Goal: Contribute content: Add original content to the website for others to see

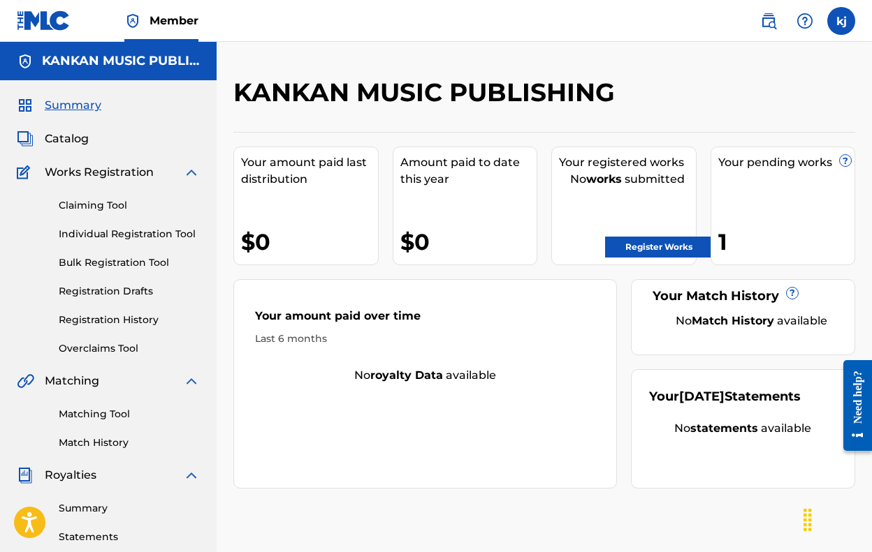
click at [123, 185] on div "Claiming Tool Individual Registration Tool Bulk Registration Tool Registration …" at bounding box center [108, 268] width 183 height 175
click at [126, 346] on link "Overclaims Tool" at bounding box center [129, 349] width 141 height 15
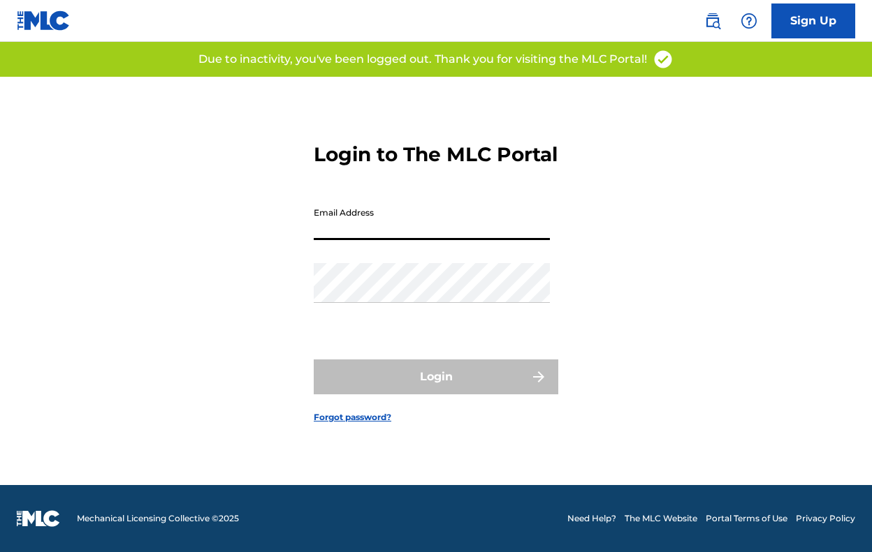
scroll to position [18, 0]
type input "[EMAIL_ADDRESS][DOMAIN_NAME]"
click at [436, 389] on button "Login" at bounding box center [436, 377] width 244 height 35
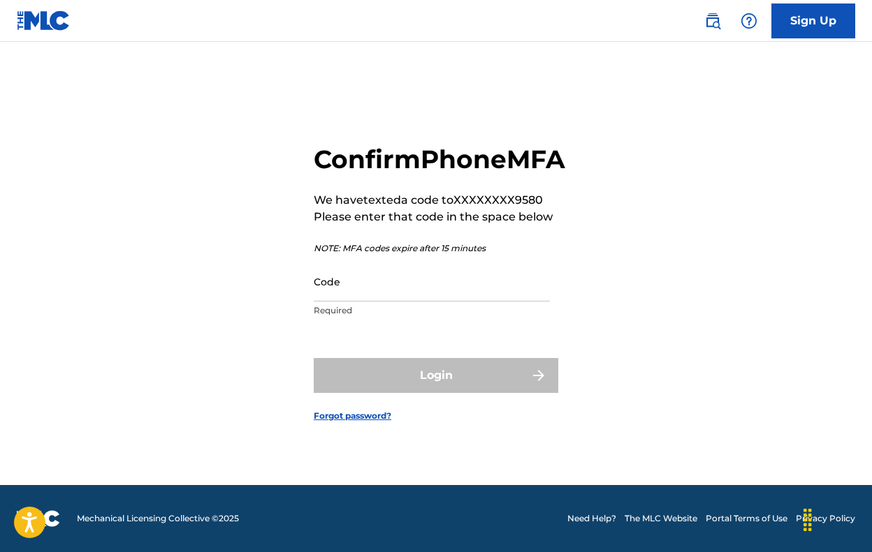
click at [426, 317] on p "Required" at bounding box center [432, 310] width 236 height 13
click at [430, 302] on input "Code" at bounding box center [432, 282] width 236 height 40
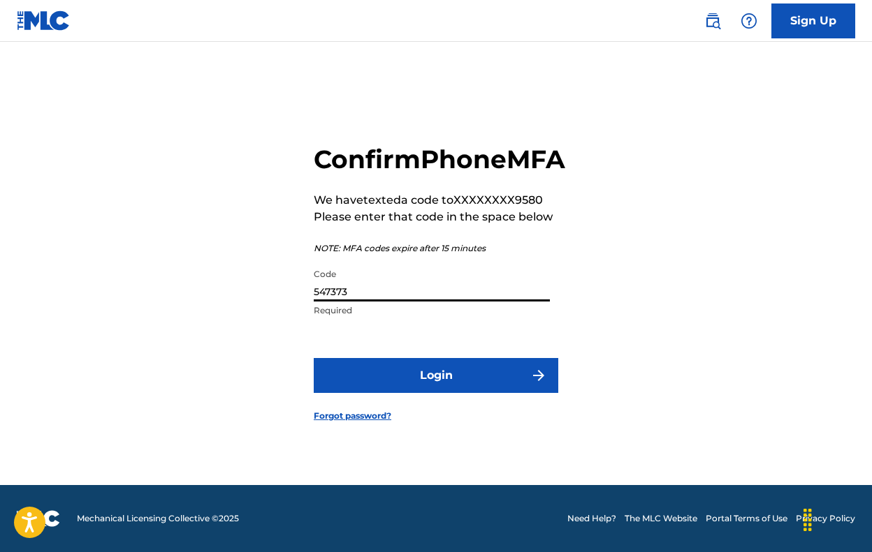
type input "547373"
click at [436, 391] on button "Login" at bounding box center [436, 375] width 244 height 35
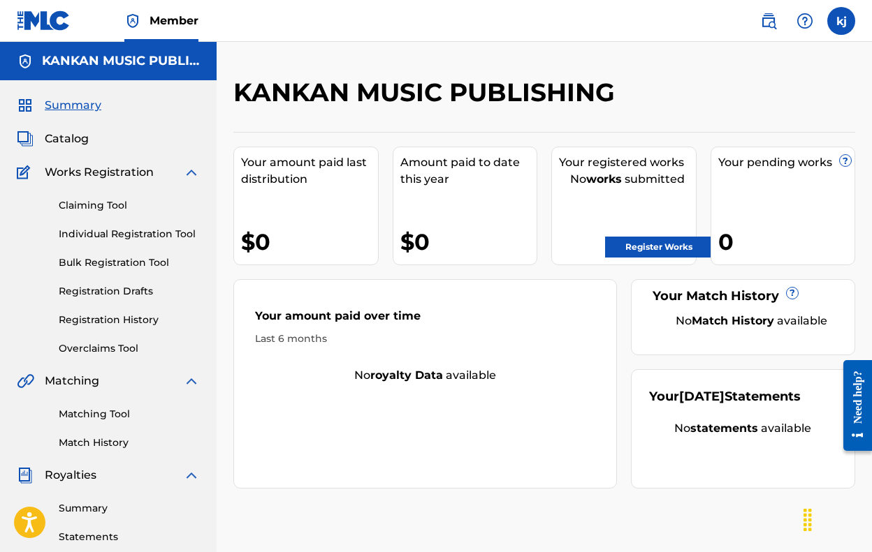
click at [112, 347] on link "Overclaims Tool" at bounding box center [129, 349] width 141 height 15
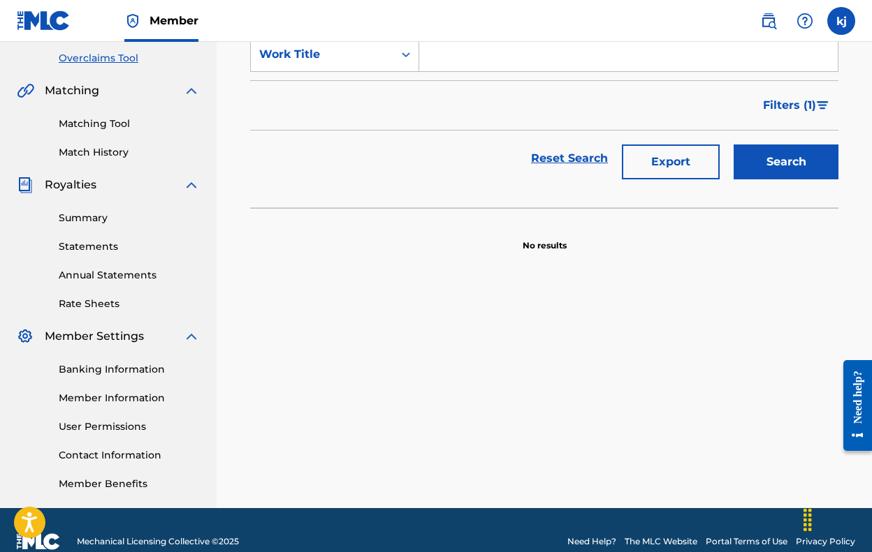
scroll to position [292, 0]
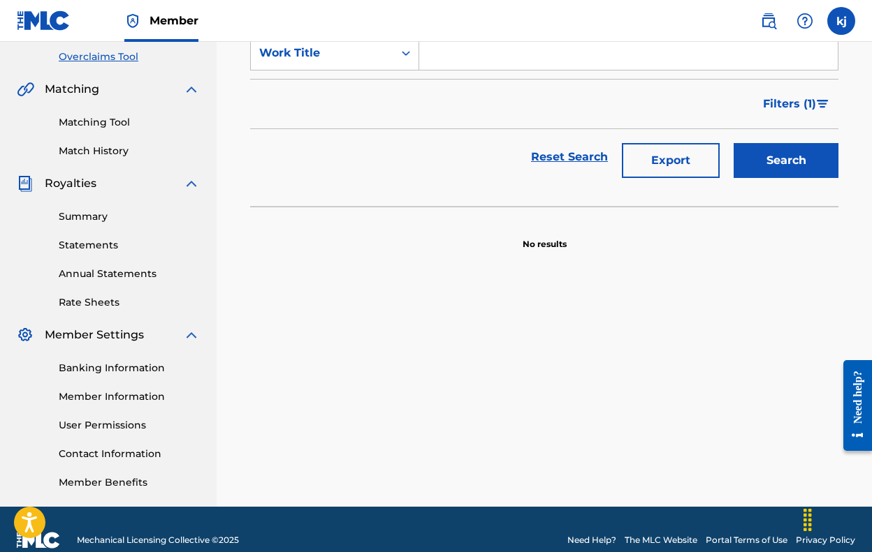
click at [765, 156] on button "Search" at bounding box center [785, 160] width 105 height 35
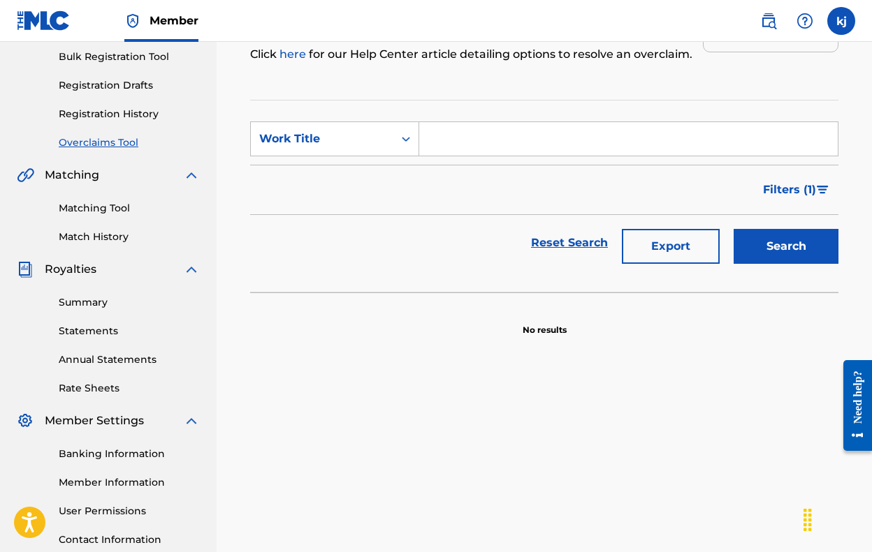
scroll to position [209, 0]
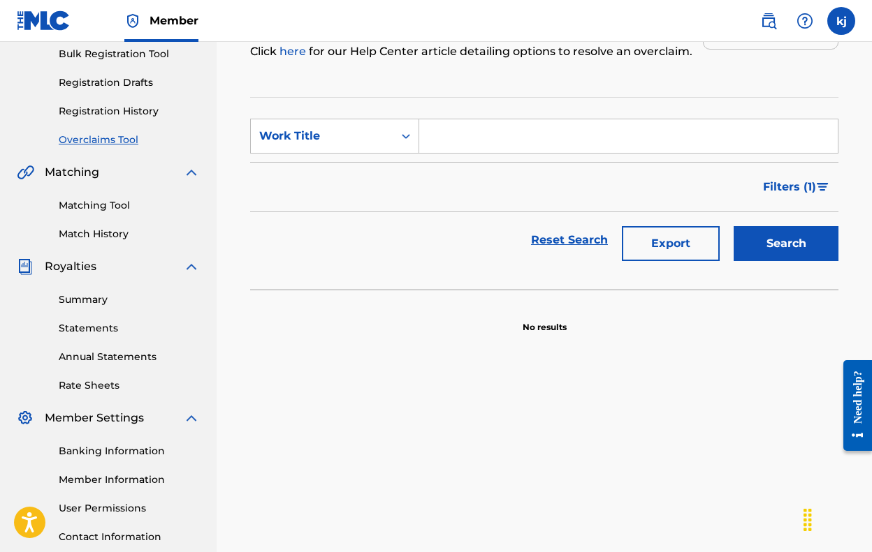
click at [654, 147] on input "Search Form" at bounding box center [628, 136] width 418 height 34
type input "WOKEUP"
click at [786, 244] on button "Search" at bounding box center [785, 243] width 105 height 35
click at [792, 187] on span "Filters ( 1 )" at bounding box center [789, 187] width 53 height 17
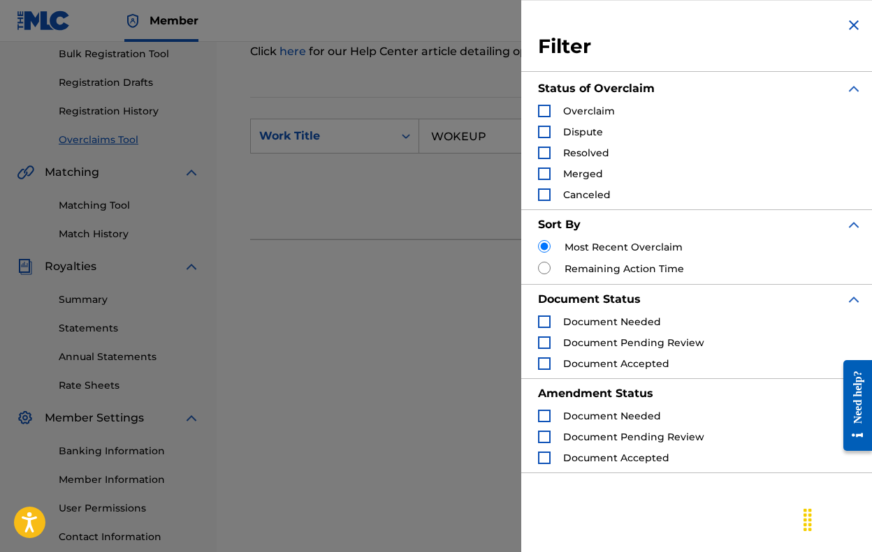
click at [225, 316] on div "Overclaims Tool The Overclaims Tool enables Members to see works they have regi…" at bounding box center [544, 229] width 655 height 722
drag, startPoint x: 200, startPoint y: 279, endPoint x: 224, endPoint y: 274, distance: 24.1
click at [207, 277] on div "Summary Catalog Works Registration Claiming Tool Individual Registration Tool B…" at bounding box center [108, 230] width 217 height 719
click at [845, 28] on img "Search Form" at bounding box center [853, 25] width 17 height 17
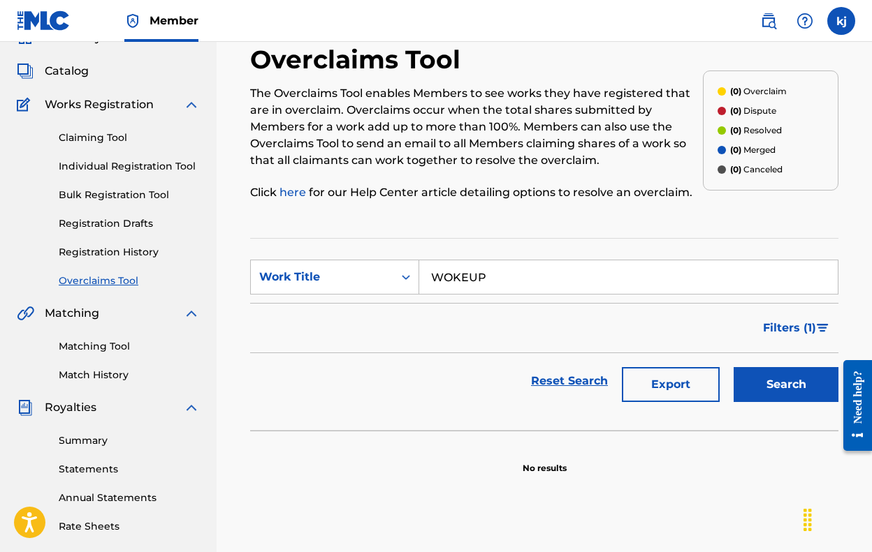
scroll to position [17, 0]
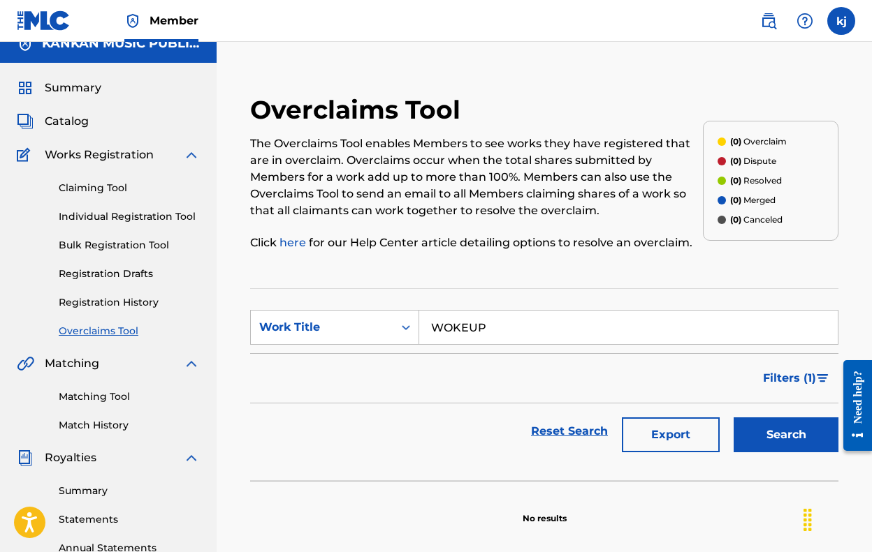
click at [78, 188] on link "Claiming Tool" at bounding box center [129, 188] width 141 height 15
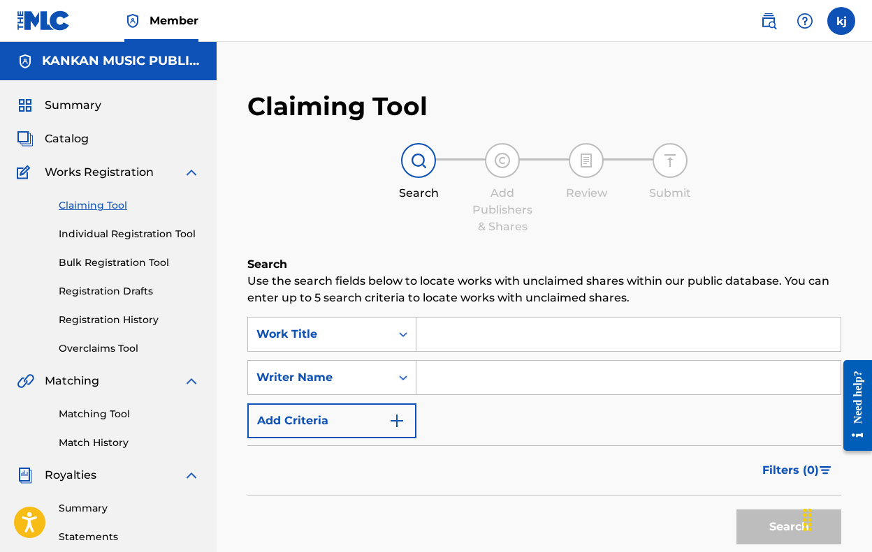
click at [86, 149] on div "Summary Catalog Works Registration Claiming Tool Individual Registration Tool B…" at bounding box center [108, 439] width 217 height 719
click at [79, 138] on span "Catalog" at bounding box center [67, 139] width 44 height 17
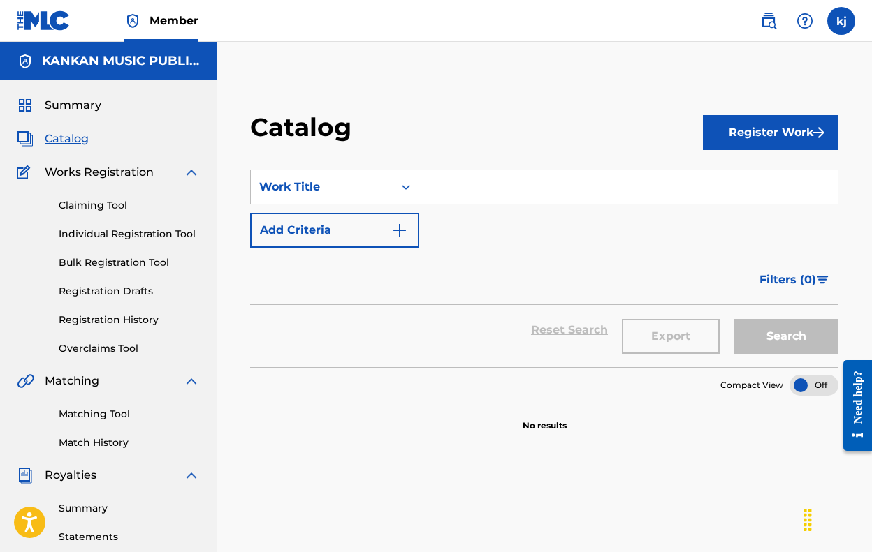
click at [103, 201] on link "Claiming Tool" at bounding box center [129, 205] width 141 height 15
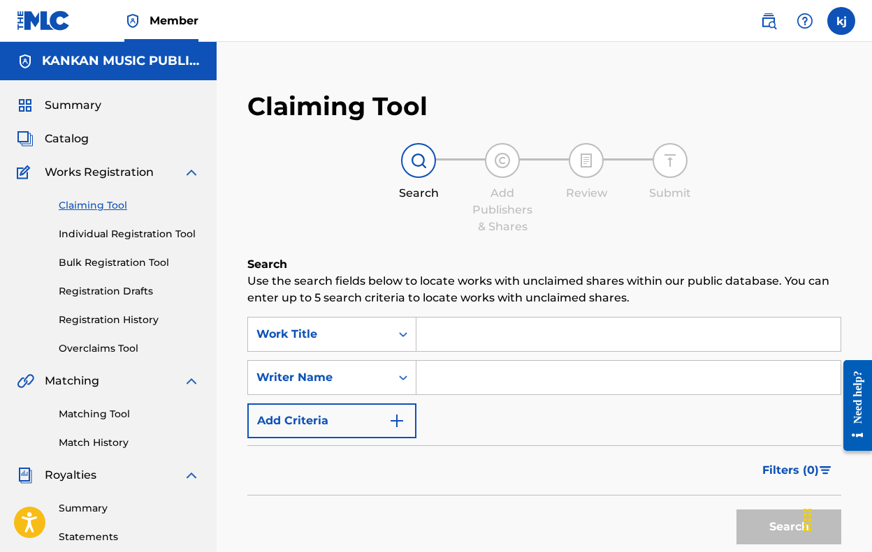
click at [79, 123] on div "Summary Catalog Works Registration Claiming Tool Individual Registration Tool B…" at bounding box center [108, 439] width 217 height 719
click at [70, 96] on div "Summary Catalog Works Registration Claiming Tool Individual Registration Tool B…" at bounding box center [108, 439] width 217 height 719
click at [72, 103] on span "Summary" at bounding box center [73, 105] width 57 height 17
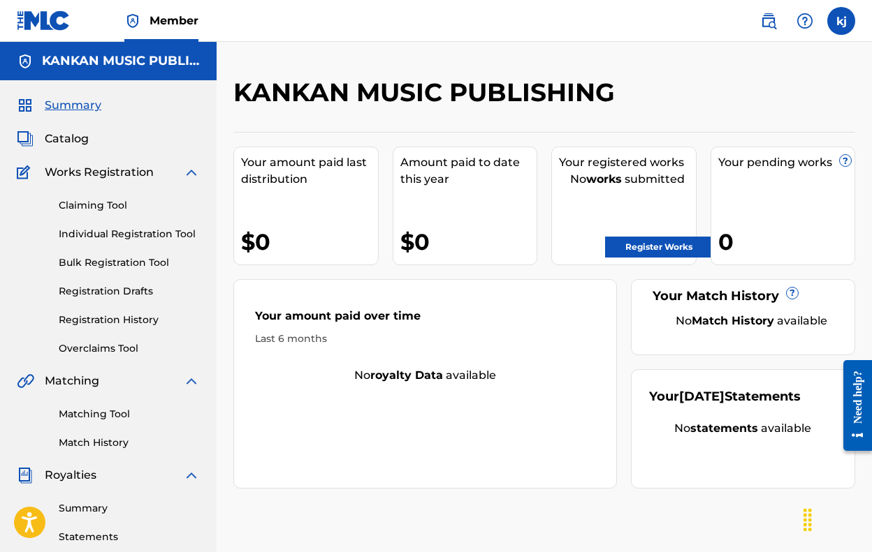
click at [675, 248] on link "Register Works" at bounding box center [659, 247] width 108 height 21
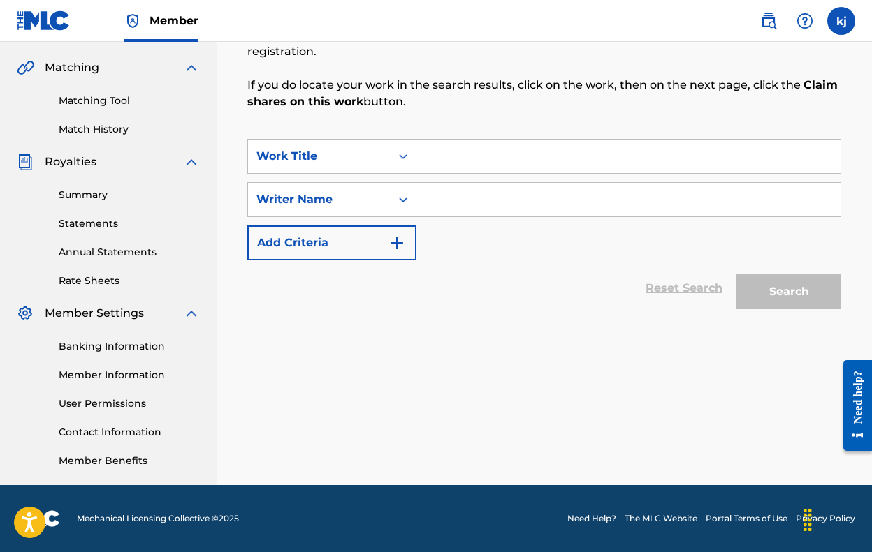
scroll to position [314, 0]
click at [517, 174] on div "SearchWithCriteria2eac7ec3-61d7-4ebd-ba8a-0b0508562e1d Work Title SearchWithCri…" at bounding box center [544, 200] width 594 height 122
click at [512, 166] on input "Search Form" at bounding box center [628, 157] width 424 height 34
type input "WOKEUP"
click at [456, 200] on input "Search Form" at bounding box center [628, 200] width 424 height 34
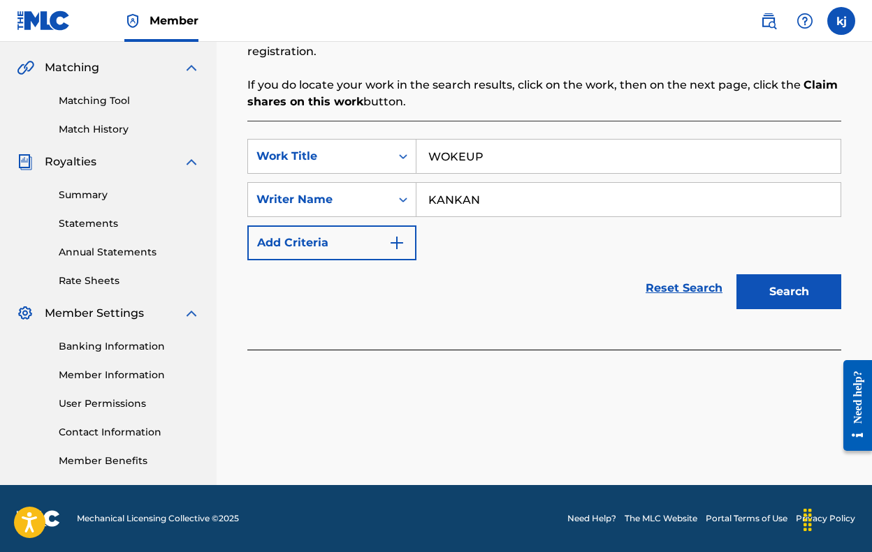
type input "KANKAN"
click at [788, 292] on button "Search" at bounding box center [788, 291] width 105 height 35
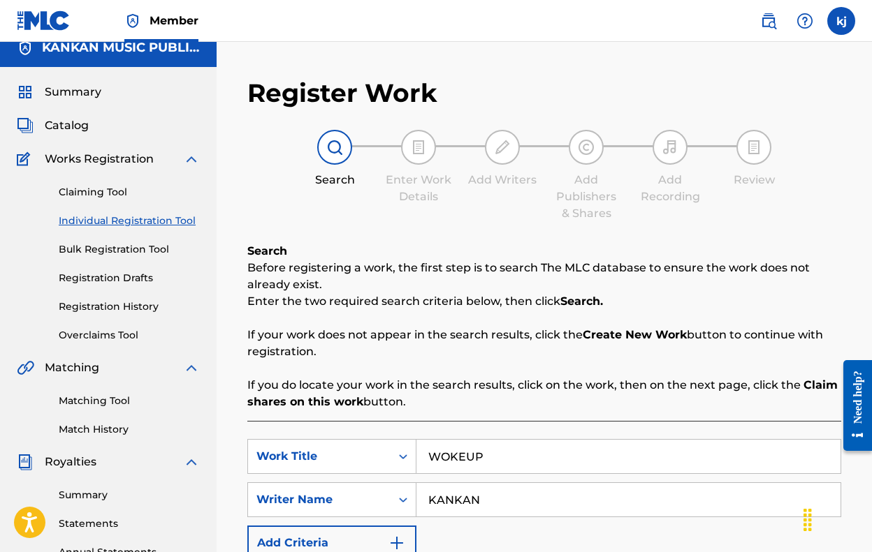
scroll to position [13, 0]
click at [103, 202] on div "Claiming Tool Individual Registration Tool Bulk Registration Tool Registration …" at bounding box center [108, 255] width 183 height 175
click at [103, 191] on link "Claiming Tool" at bounding box center [129, 192] width 141 height 15
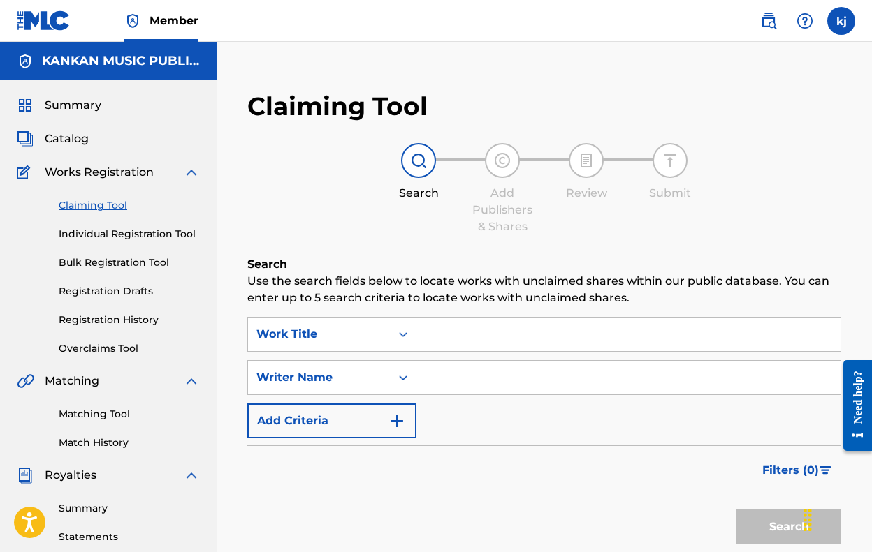
click at [98, 236] on link "Individual Registration Tool" at bounding box center [129, 234] width 141 height 15
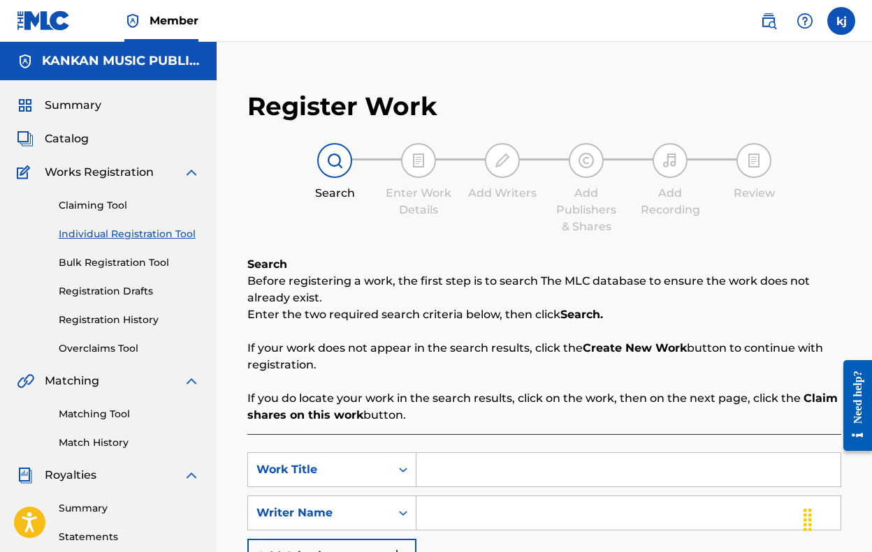
click at [95, 212] on link "Claiming Tool" at bounding box center [129, 205] width 141 height 15
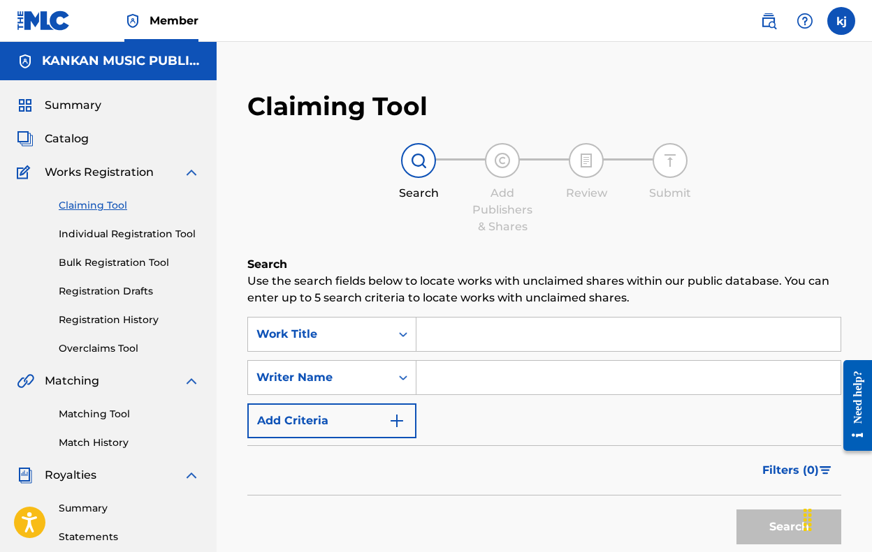
click at [503, 311] on div "Search Use the search fields below to locate works with unclaimed shares within…" at bounding box center [544, 438] width 594 height 365
click at [506, 324] on input "Search Form" at bounding box center [628, 335] width 424 height 34
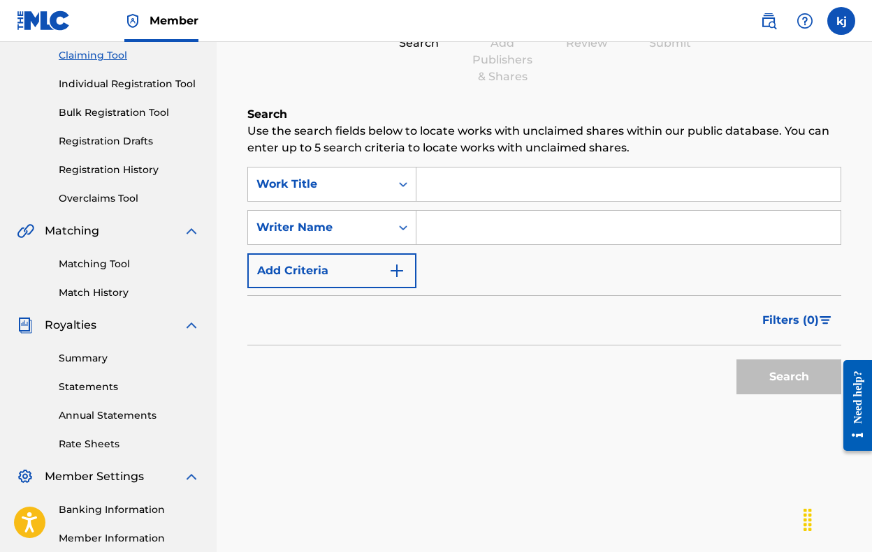
scroll to position [150, 0]
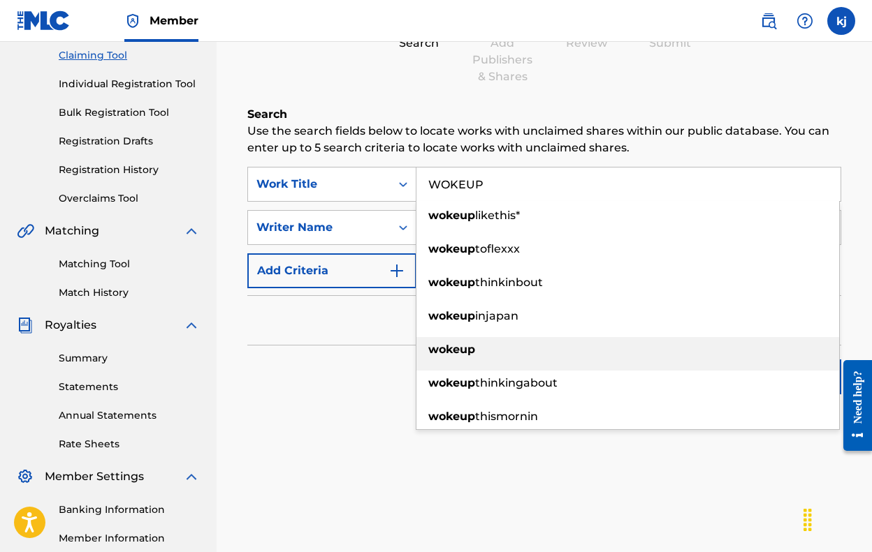
click at [441, 356] on div "wokeup" at bounding box center [627, 349] width 423 height 25
type input "wokeup"
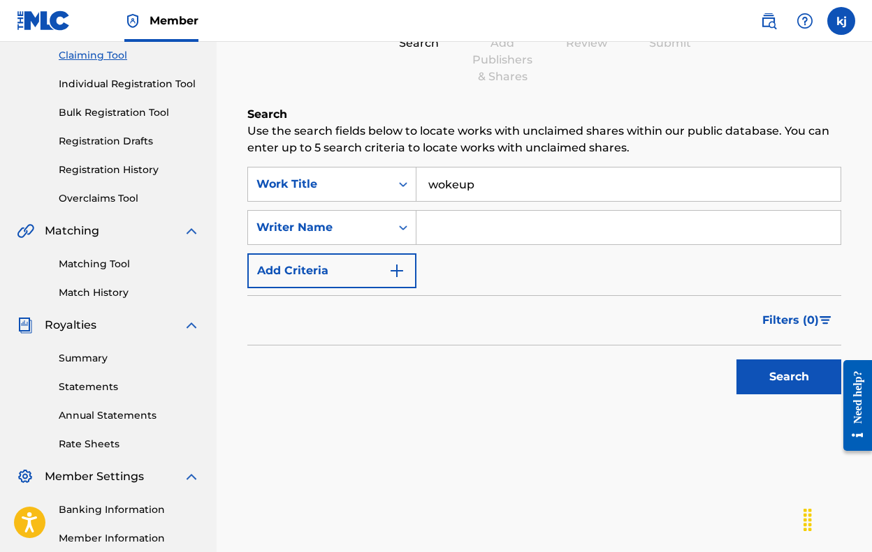
click at [461, 237] on input "Search Form" at bounding box center [628, 228] width 424 height 34
type input "[PERSON_NAME]"
click at [788, 377] on button "Search" at bounding box center [788, 377] width 105 height 35
click at [556, 234] on input "[PERSON_NAME]" at bounding box center [628, 228] width 424 height 34
click at [462, 215] on input "[PERSON_NAME]" at bounding box center [628, 228] width 424 height 34
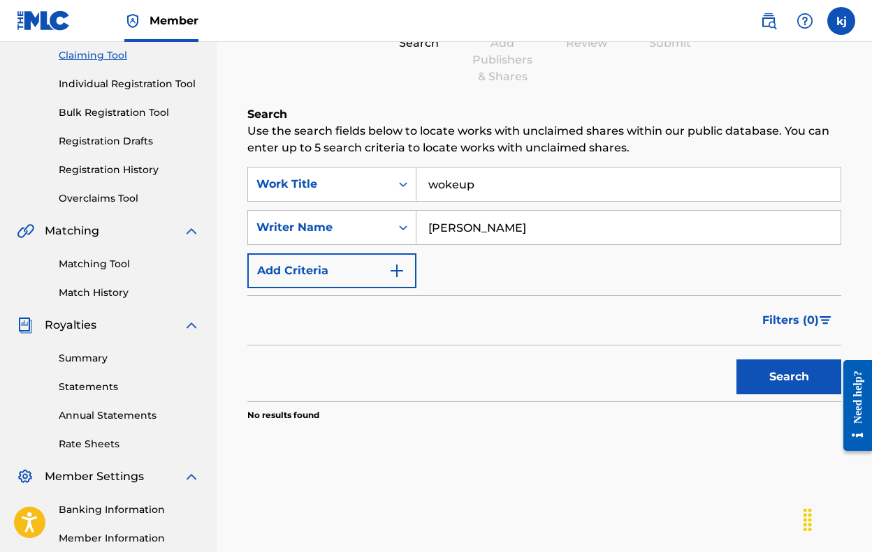
click at [450, 197] on input "wokeup" at bounding box center [628, 185] width 424 height 34
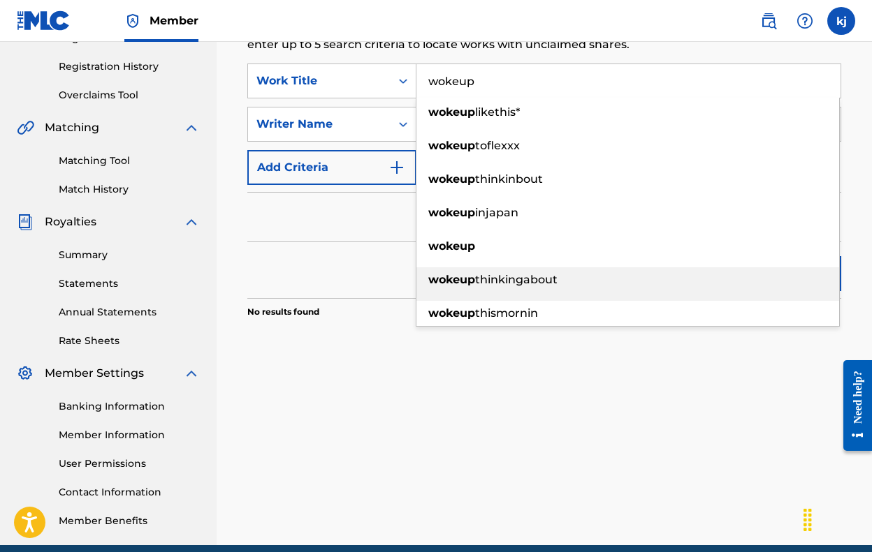
scroll to position [255, 0]
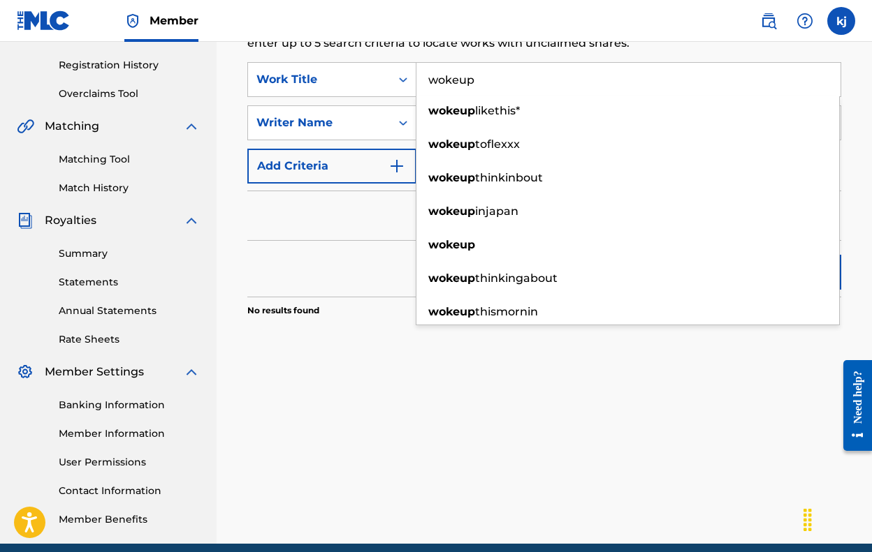
click at [524, 367] on div "Search Use the search fields below to locate works with unclaimed shares within…" at bounding box center [544, 194] width 594 height 386
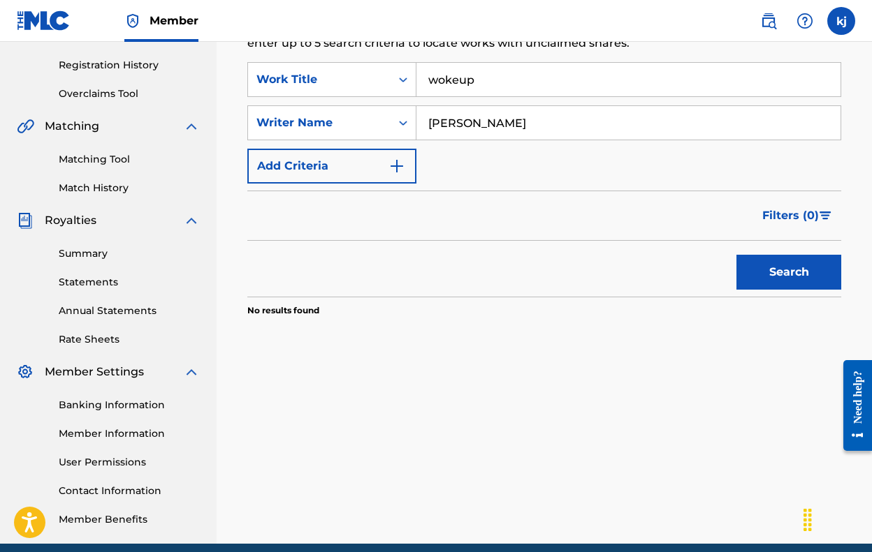
click at [395, 181] on button "Add Criteria" at bounding box center [331, 166] width 169 height 35
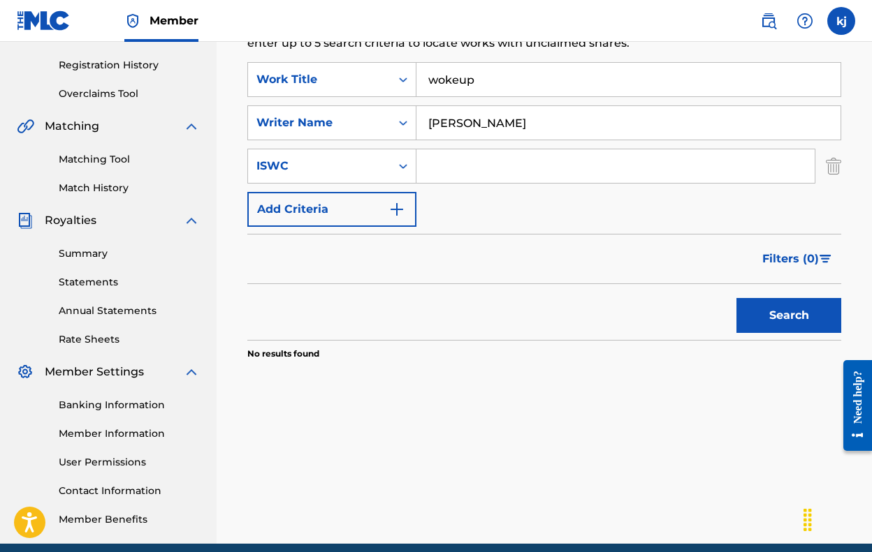
click at [499, 119] on input "[PERSON_NAME]" at bounding box center [628, 123] width 424 height 34
click at [588, 136] on input "[PERSON_NAME]" at bounding box center [628, 123] width 424 height 34
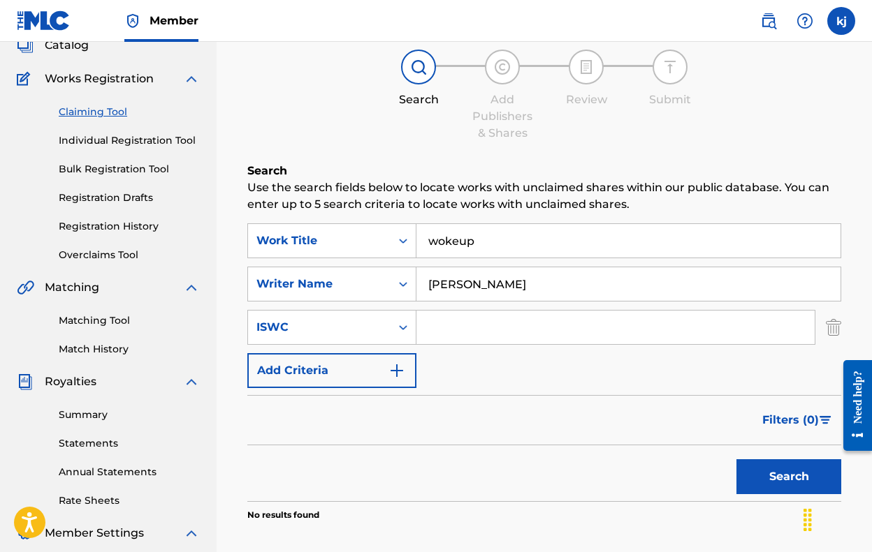
scroll to position [94, 0]
click at [168, 138] on link "Individual Registration Tool" at bounding box center [129, 140] width 141 height 15
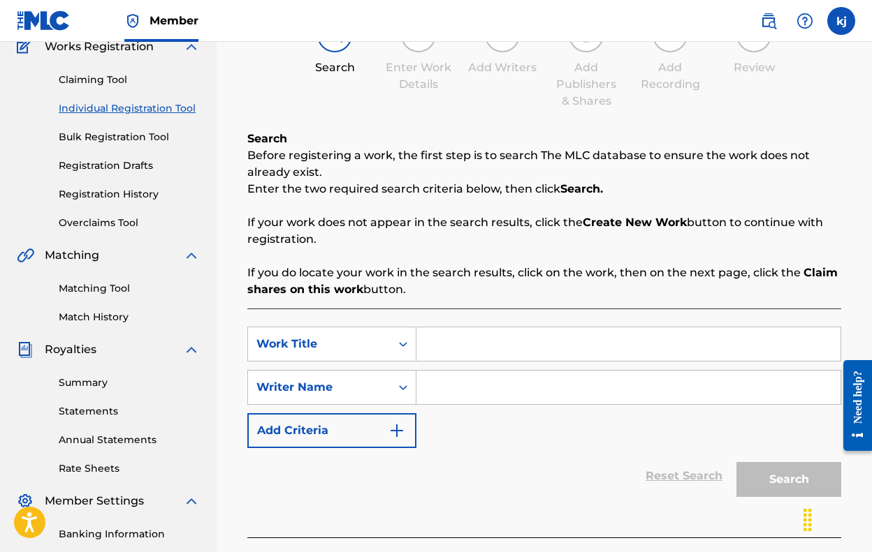
scroll to position [127, 0]
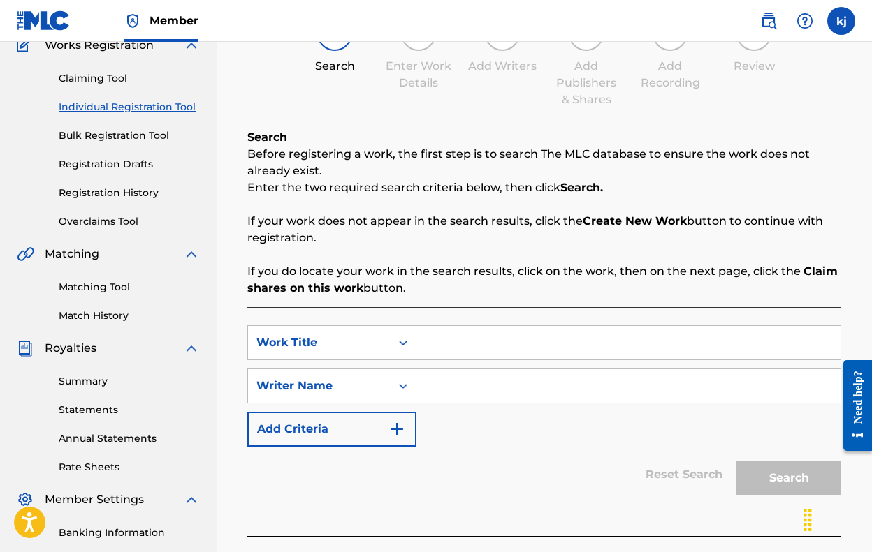
click at [480, 353] on input "Search Form" at bounding box center [628, 343] width 424 height 34
type input "W"
type input "woke up"
click at [513, 384] on input "Search Form" at bounding box center [628, 386] width 424 height 34
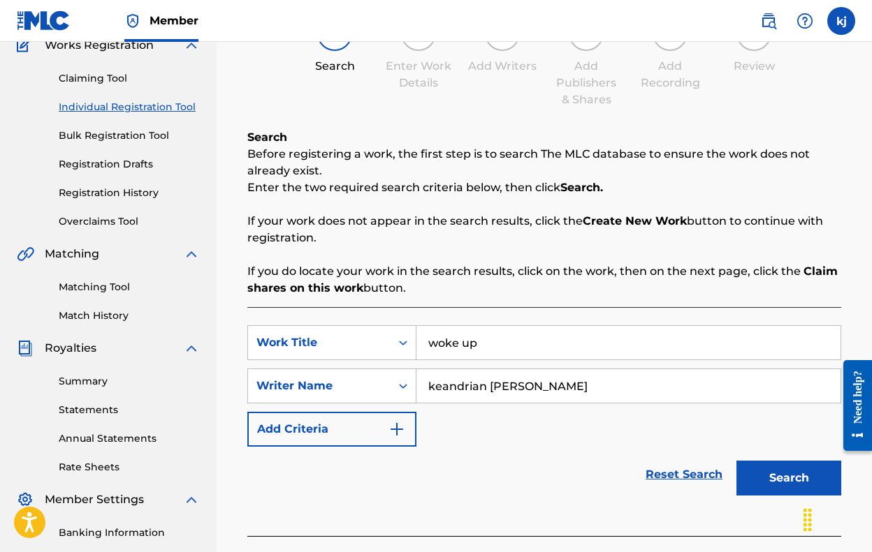
type input "keandrian [PERSON_NAME]"
click at [788, 478] on button "Search" at bounding box center [788, 478] width 105 height 35
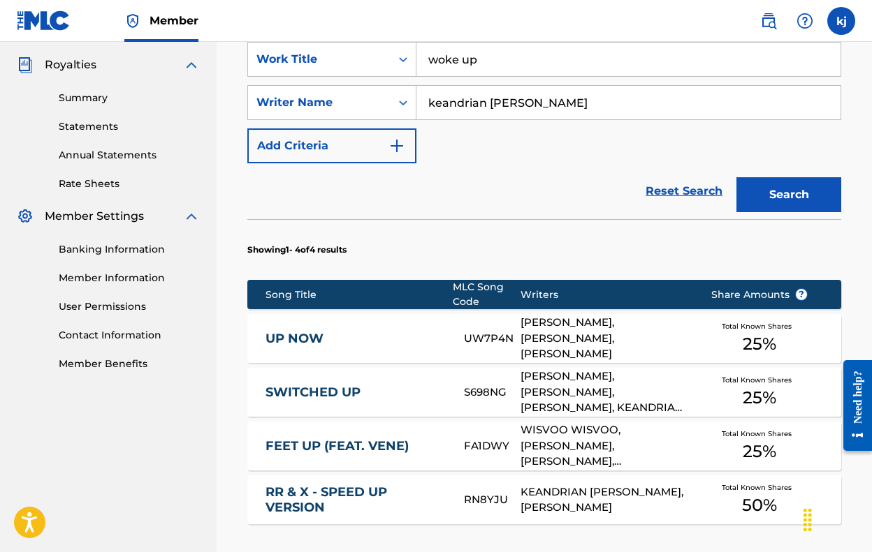
scroll to position [365, 0]
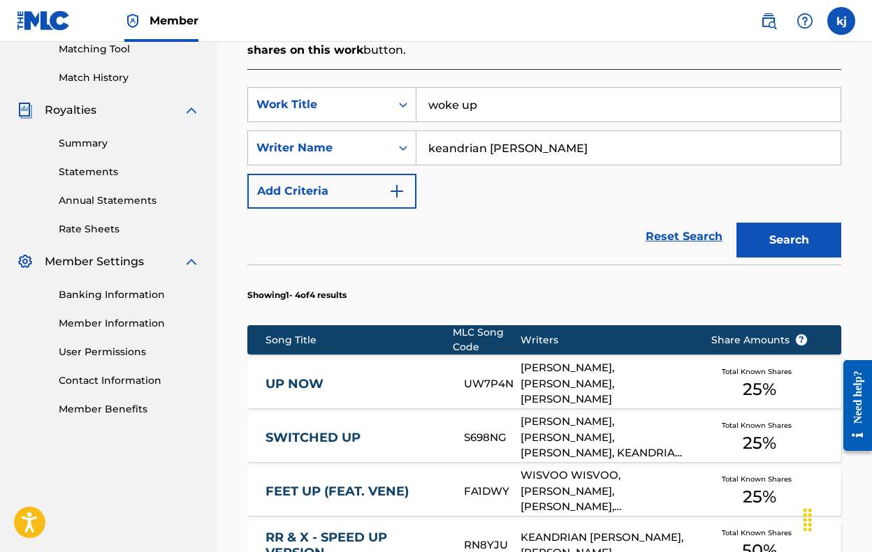
click at [582, 97] on input "woke up" at bounding box center [628, 105] width 424 height 34
click at [581, 97] on input "woke up" at bounding box center [628, 105] width 424 height 34
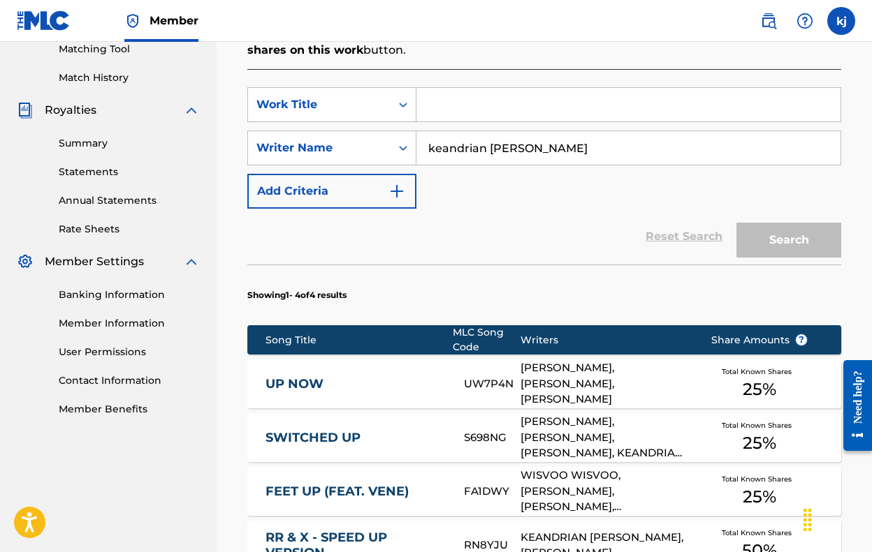
click at [567, 87] on div "SearchWithCriteria2eac7ec3-61d7-4ebd-ba8a-0b0508562e1d Work Title SearchWithCri…" at bounding box center [544, 380] width 594 height 622
click at [566, 98] on input "Search Form" at bounding box center [628, 105] width 424 height 34
click at [788, 240] on button "Search" at bounding box center [788, 240] width 105 height 35
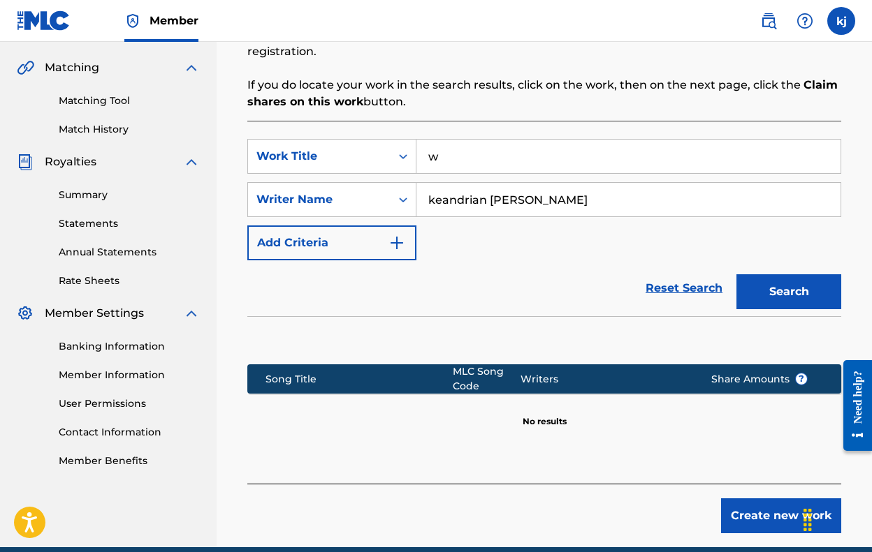
click at [538, 161] on input "w" at bounding box center [628, 157] width 424 height 34
click at [788, 292] on button "Search" at bounding box center [788, 291] width 105 height 35
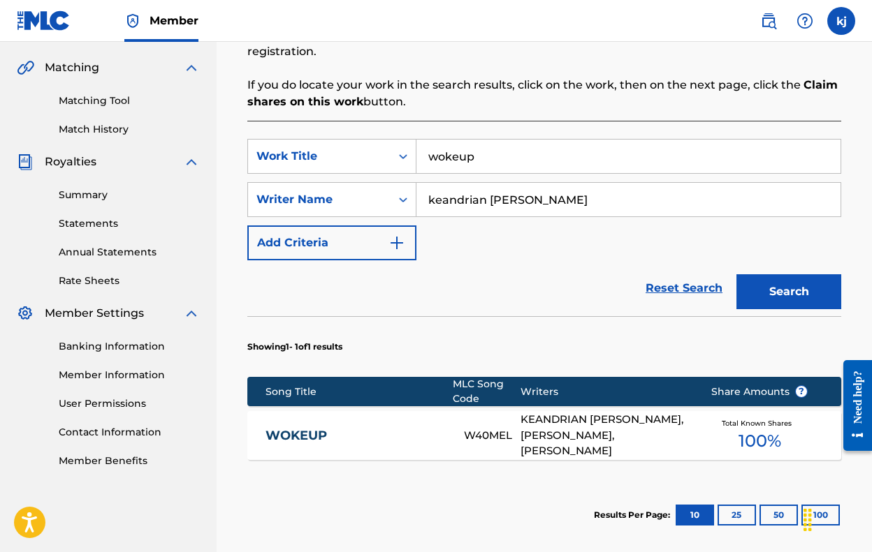
type input "woke"
click at [531, 433] on div "KEANDRIAN [PERSON_NAME], [PERSON_NAME], [PERSON_NAME]" at bounding box center [604, 435] width 169 height 47
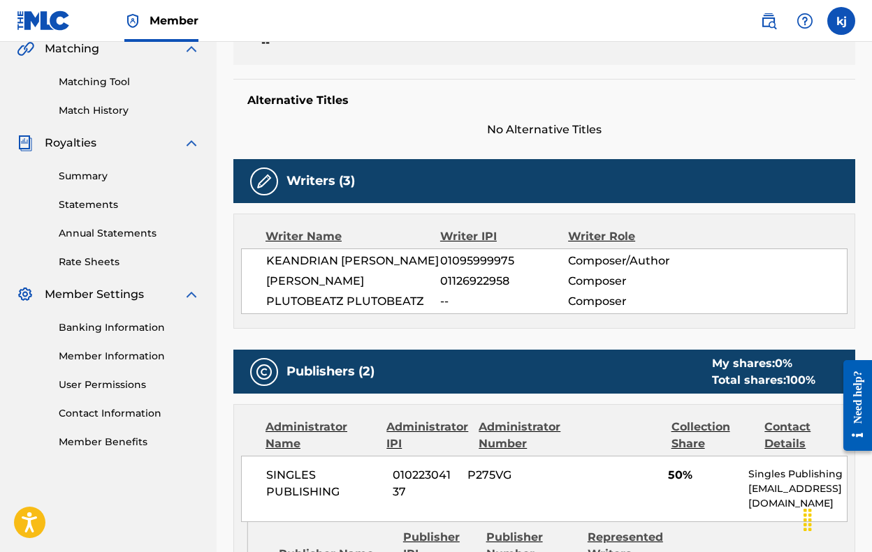
scroll to position [78, 0]
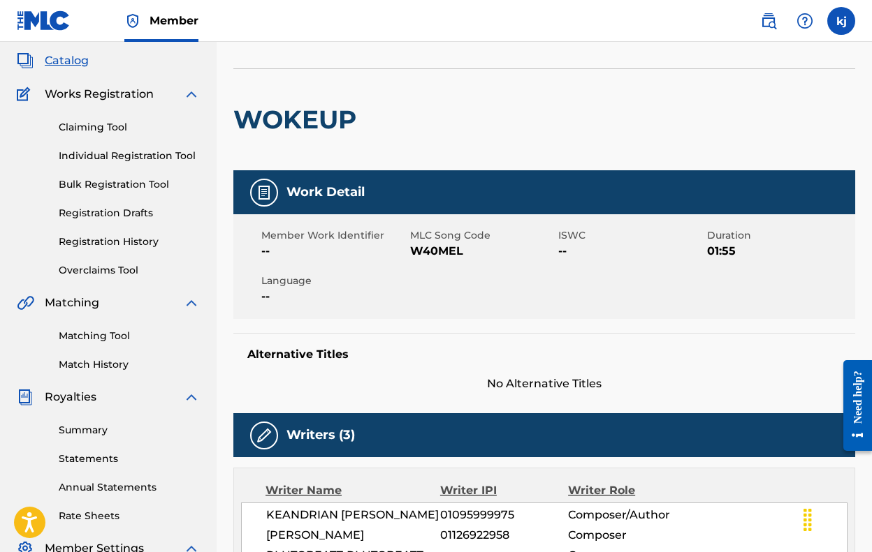
click at [129, 191] on link "Bulk Registration Tool" at bounding box center [129, 184] width 141 height 15
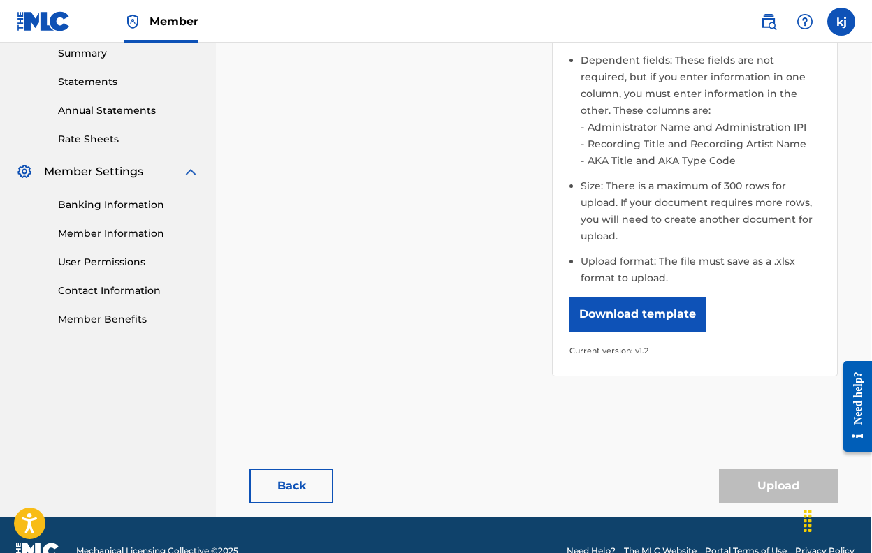
scroll to position [464, 1]
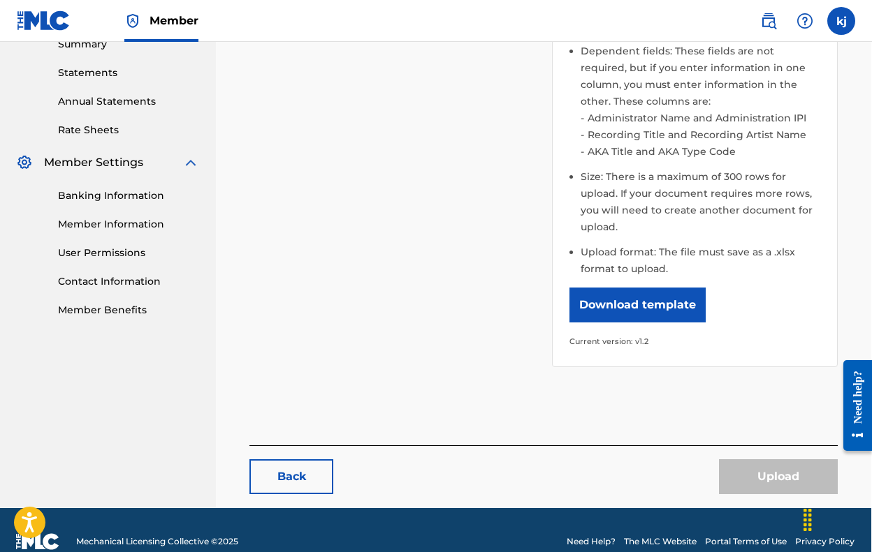
drag, startPoint x: 545, startPoint y: 494, endPoint x: 478, endPoint y: 337, distance: 171.2
click at [478, 337] on div "Please select the file you want to upload. Browse Files Please note: Publishing…" at bounding box center [543, 85] width 588 height 597
click at [684, 307] on button "Download template" at bounding box center [637, 305] width 136 height 35
